Goal: Information Seeking & Learning: Learn about a topic

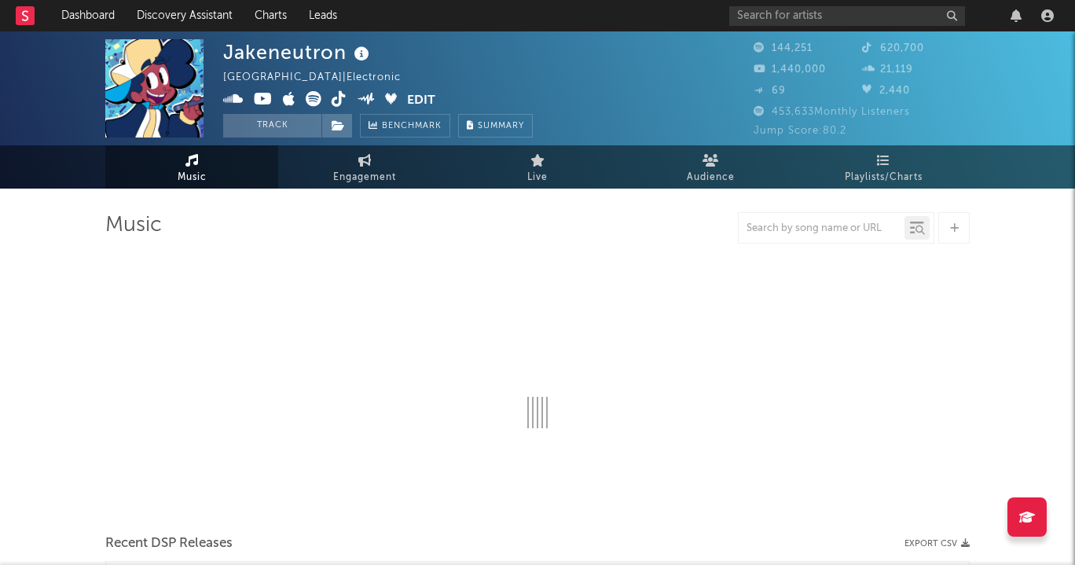
select select "6m"
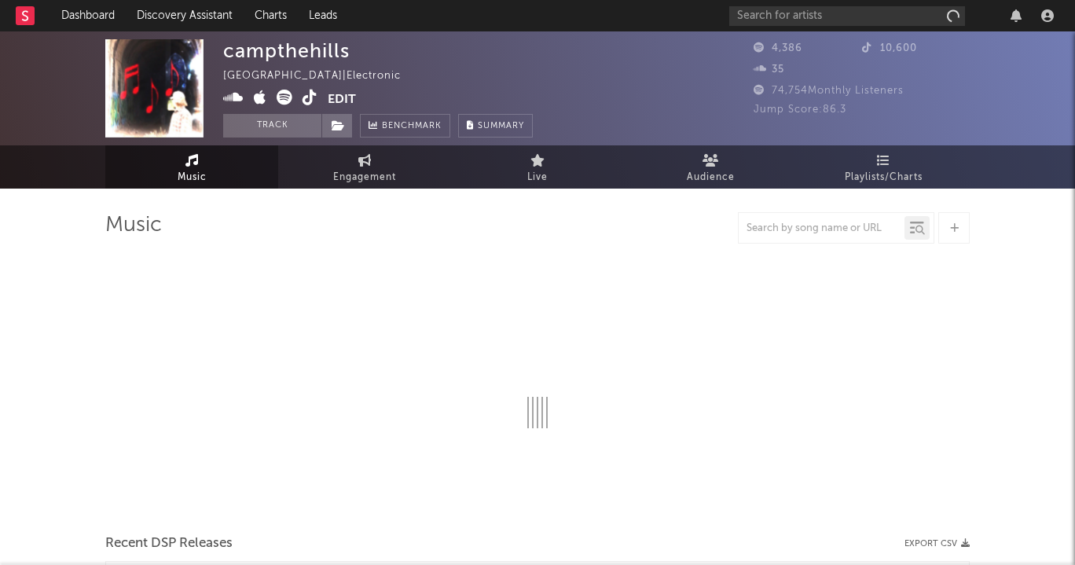
select select "1w"
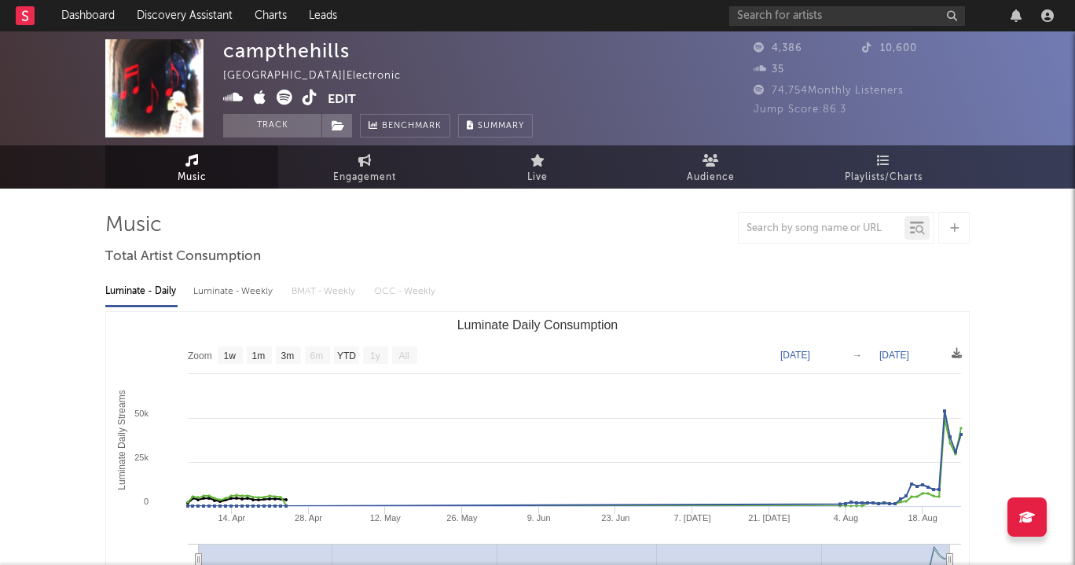
click at [277, 95] on icon at bounding box center [285, 98] width 16 height 16
